Goal: Task Accomplishment & Management: Manage account settings

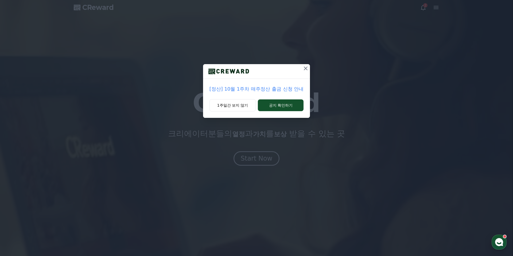
click at [312, 67] on div "[정산] 10월 1주차 매주정산 출금 신청 안내 1주일간 보지 않기 공지 확인하기" at bounding box center [256, 63] width 513 height 126
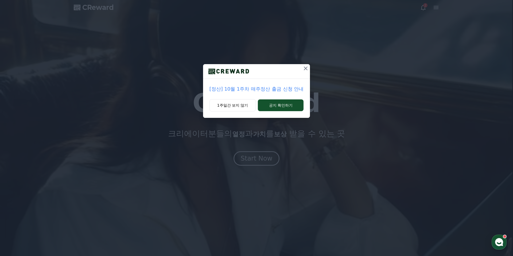
click at [311, 64] on div "[정산] 10월 1주차 매주정산 출금 신청 안내 1주일간 보지 않기 공지 확인하기" at bounding box center [256, 63] width 513 height 126
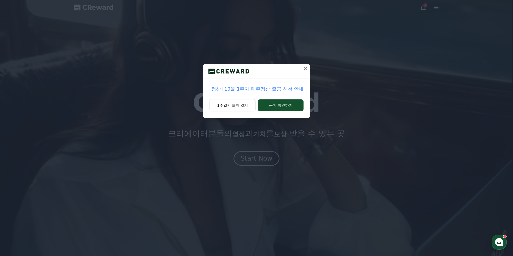
click at [307, 68] on icon at bounding box center [305, 68] width 6 height 6
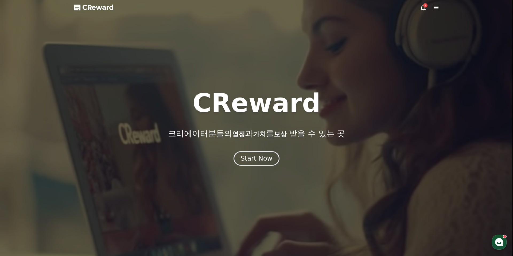
click at [421, 12] on div at bounding box center [256, 128] width 513 height 256
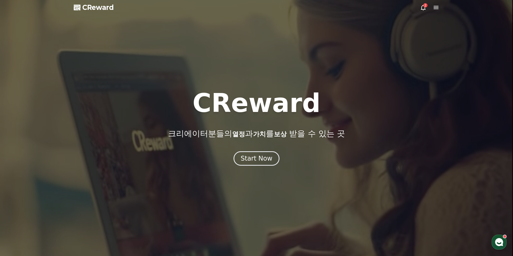
click at [421, 12] on div at bounding box center [256, 128] width 513 height 256
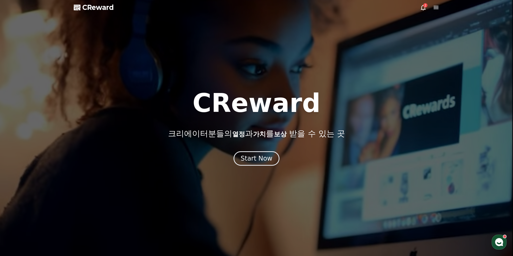
click at [422, 9] on icon at bounding box center [423, 8] width 5 height 6
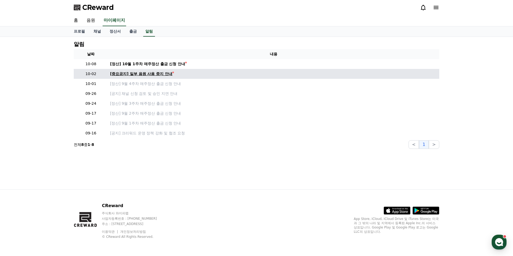
click at [161, 73] on div "[중요공지] 일부 음원 사용 중지 안내" at bounding box center [141, 74] width 62 height 6
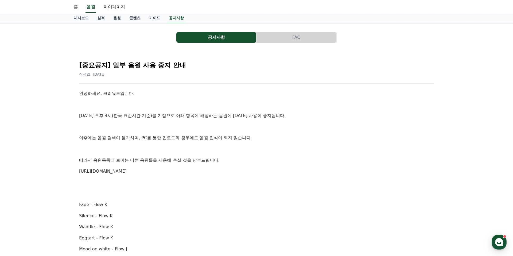
scroll to position [15, 0]
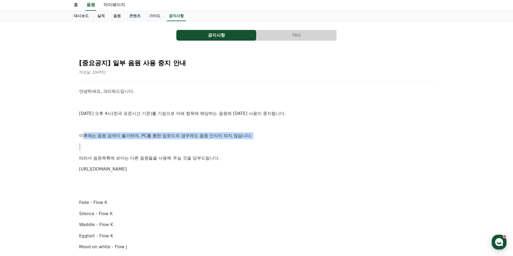
drag, startPoint x: 84, startPoint y: 135, endPoint x: 210, endPoint y: 147, distance: 125.9
click at [210, 147] on p at bounding box center [256, 146] width 355 height 7
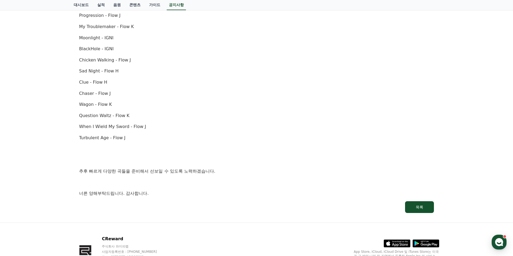
scroll to position [0, 0]
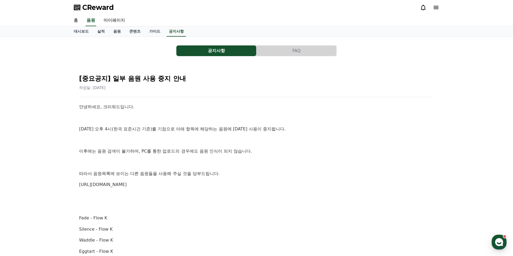
click at [436, 7] on icon at bounding box center [436, 7] width 6 height 6
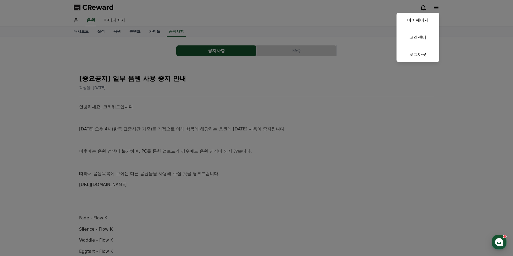
click at [313, 24] on button "close" at bounding box center [256, 128] width 513 height 256
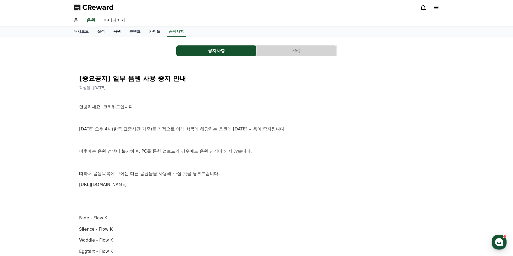
click at [110, 29] on link "음원" at bounding box center [117, 31] width 16 height 10
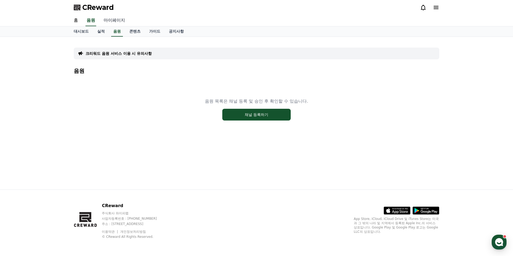
click at [110, 23] on link "마이페이지" at bounding box center [114, 20] width 30 height 11
select select "**********"
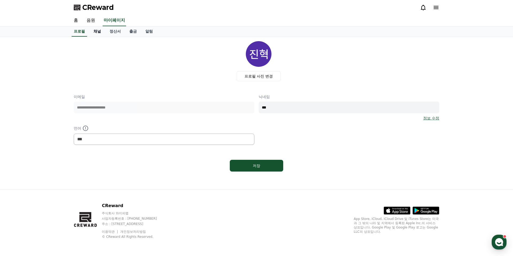
click at [100, 29] on link "채널" at bounding box center [97, 31] width 16 height 10
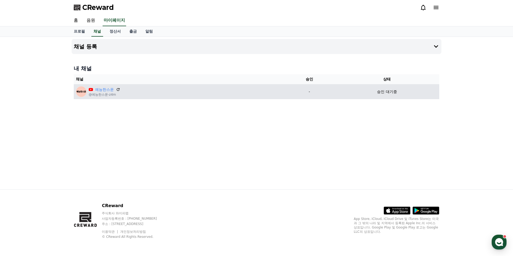
click at [95, 92] on p "@예능한스푼-z4m" at bounding box center [105, 94] width 32 height 4
click at [108, 96] on p "@예능한스푼-z4m" at bounding box center [105, 94] width 32 height 4
click at [118, 87] on div "예능한스푼 @예능한스푼-z4m" at bounding box center [179, 91] width 206 height 11
click at [117, 88] on icon at bounding box center [118, 89] width 3 height 3
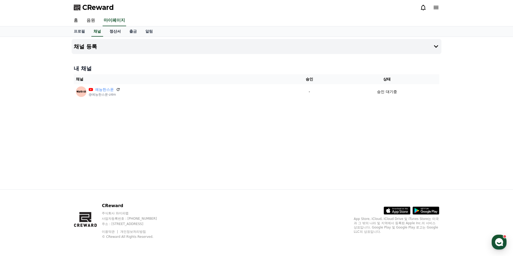
click at [114, 32] on link "정산서" at bounding box center [115, 31] width 20 height 10
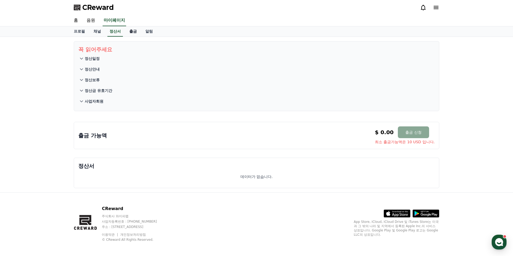
click at [131, 33] on link "출금" at bounding box center [133, 31] width 16 height 10
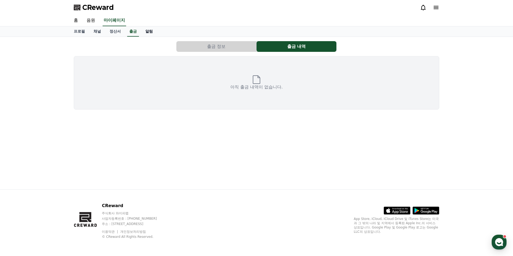
click at [145, 31] on link "알림" at bounding box center [149, 31] width 16 height 10
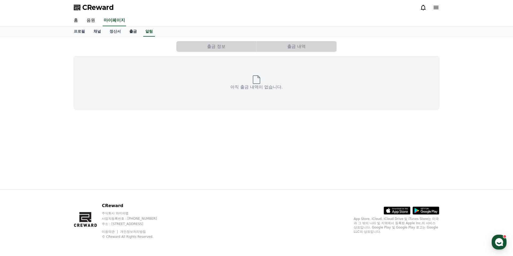
click at [129, 30] on link "출금" at bounding box center [133, 31] width 16 height 10
